Goal: Task Accomplishment & Management: Manage account settings

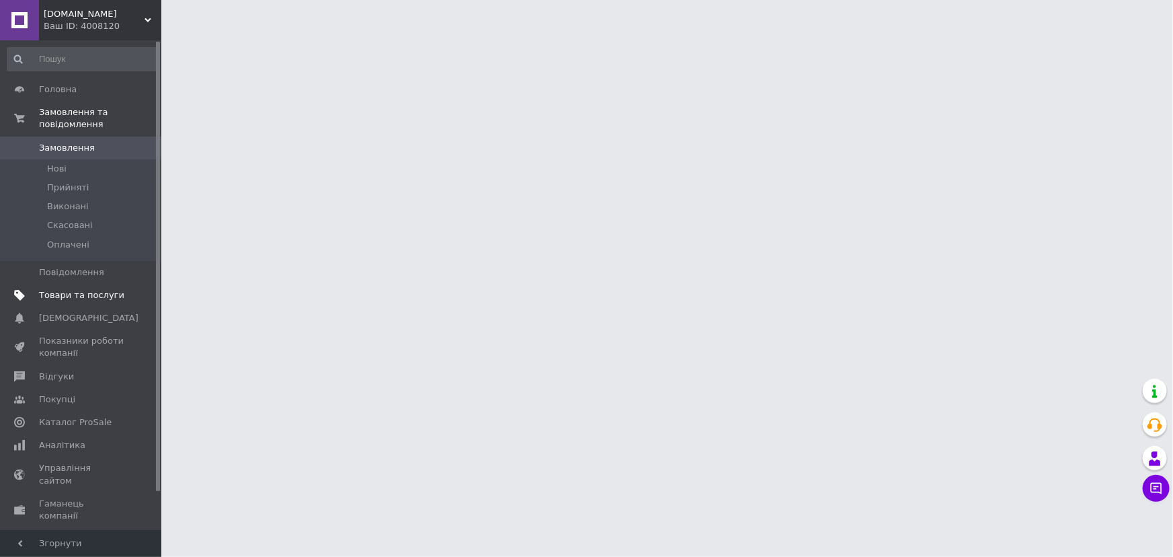
click at [80, 289] on span "Товари та послуги" at bounding box center [81, 295] width 85 height 12
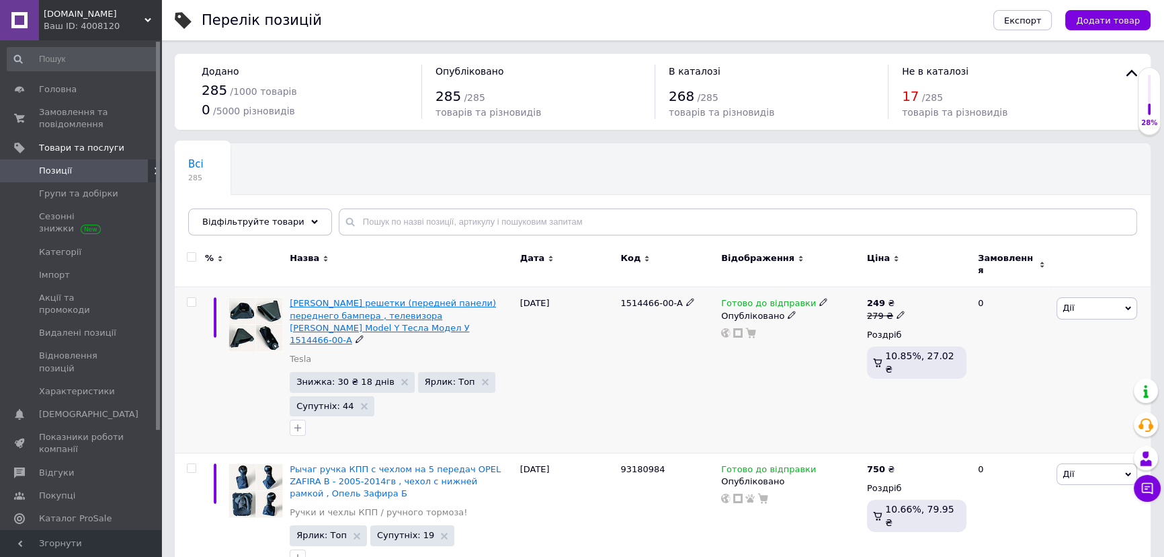
click at [348, 307] on span "[PERSON_NAME] решетки (передней панели) переднего бампера , телевизора [PERSON_…" at bounding box center [393, 321] width 206 height 47
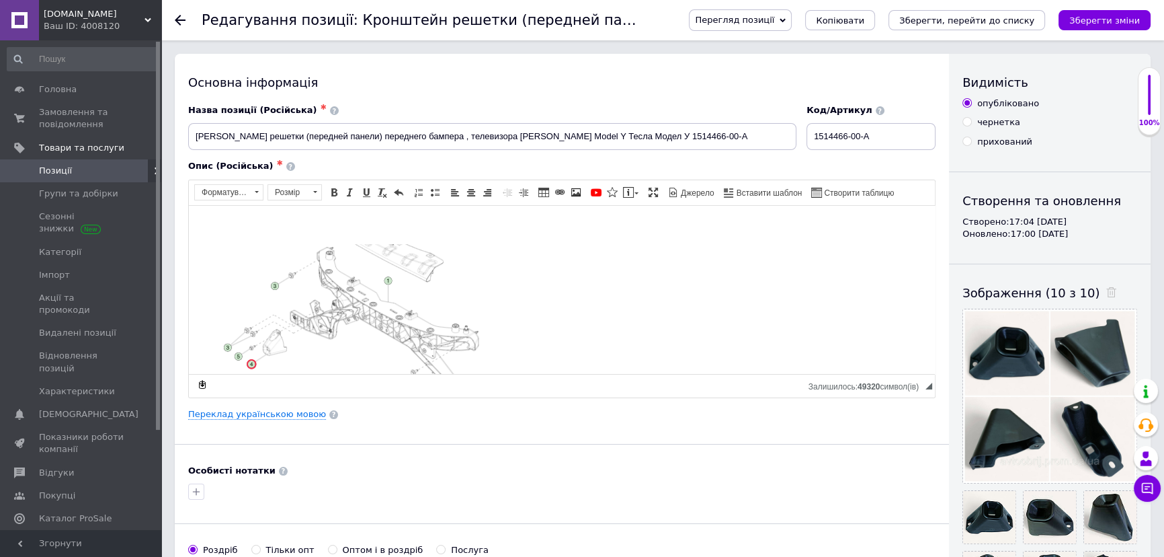
scroll to position [302, 0]
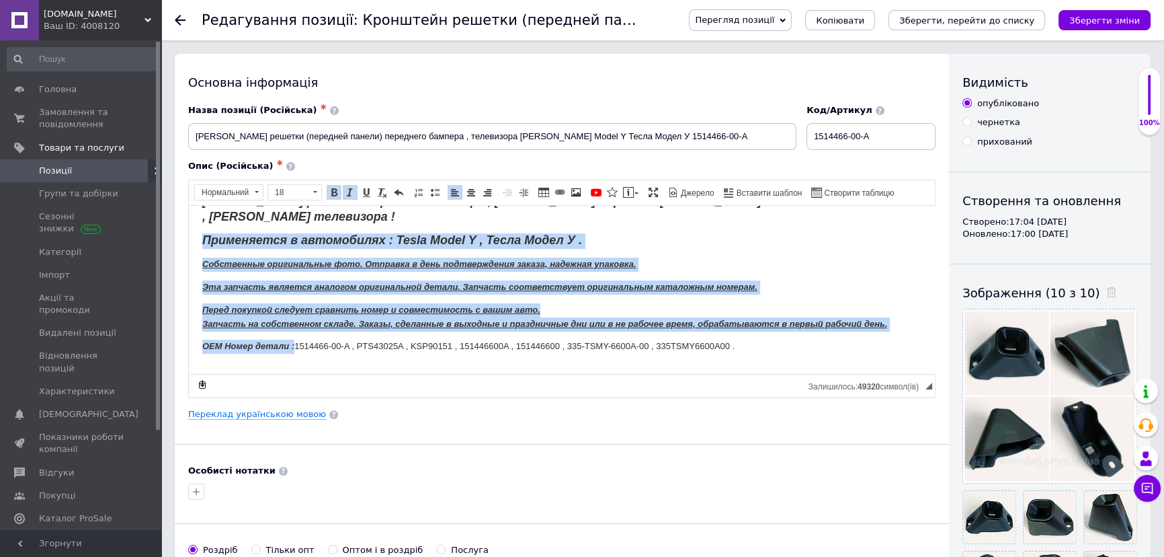
drag, startPoint x: 201, startPoint y: 221, endPoint x: 294, endPoint y: 330, distance: 143.6
click at [294, 330] on html "[PERSON_NAME] решетки переднего бампера , [PERSON_NAME] передней [PERSON_NAME] …" at bounding box center [562, 146] width 746 height 486
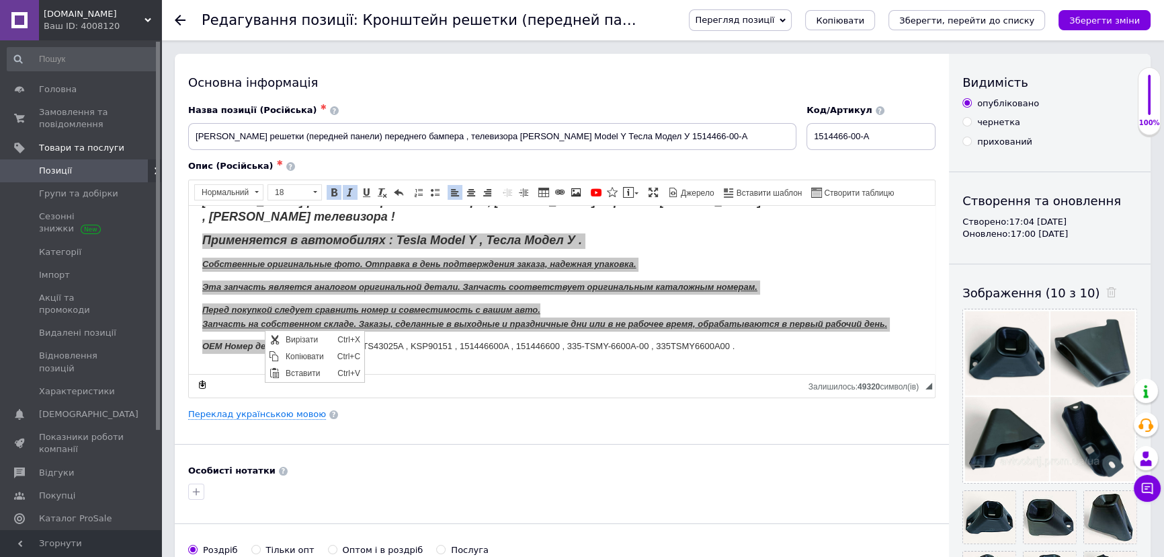
scroll to position [0, 0]
click at [290, 355] on span "Копіювати" at bounding box center [308, 356] width 52 height 16
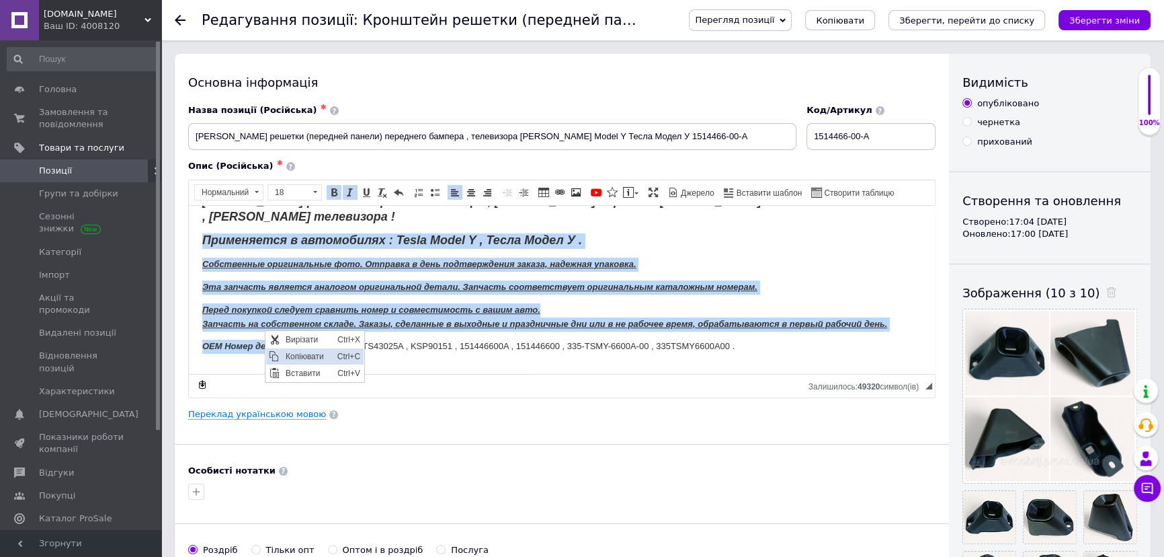
copy body "Применяется в автомобилях : Tesla Model Y , Тесла Модел У . Собственные оригина…"
